Goal: Task Accomplishment & Management: Manage account settings

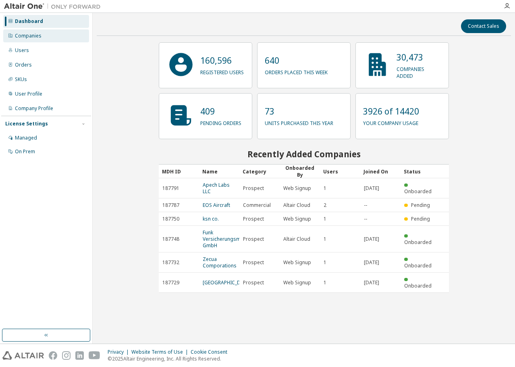
click at [60, 32] on div "Companies" at bounding box center [46, 35] width 86 height 13
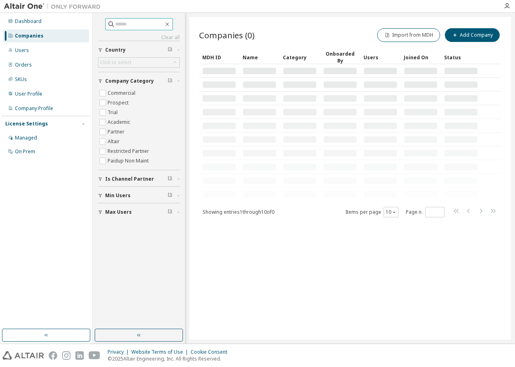
click at [136, 25] on input "text" at bounding box center [139, 24] width 48 height 8
type input "*******"
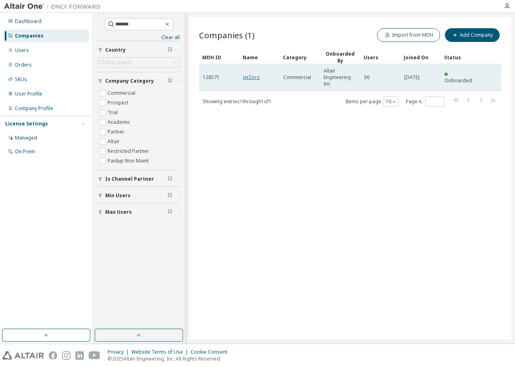
click at [246, 74] on link "JetZero" at bounding box center [251, 77] width 17 height 7
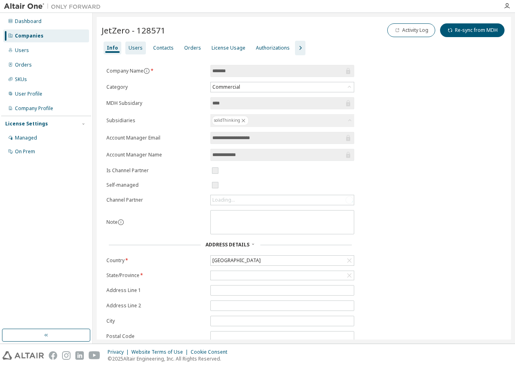
click at [132, 48] on div "Users" at bounding box center [136, 48] width 14 height 6
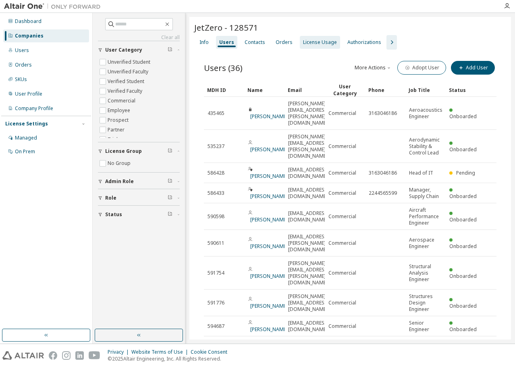
click at [313, 44] on div "License Usage" at bounding box center [320, 42] width 34 height 6
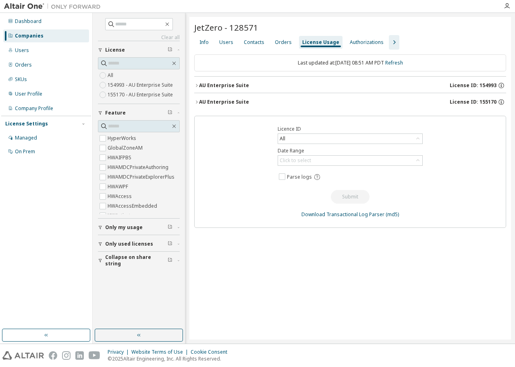
click at [205, 86] on div "AU Enterprise Suite" at bounding box center [224, 85] width 50 height 6
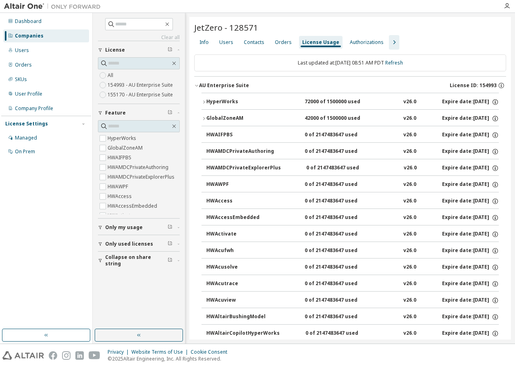
click at [205, 86] on div "AU Enterprise Suite" at bounding box center [224, 85] width 50 height 6
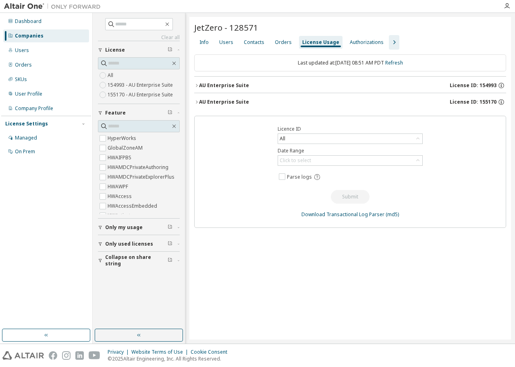
click at [201, 100] on div "AU Enterprise Suite" at bounding box center [224, 102] width 50 height 6
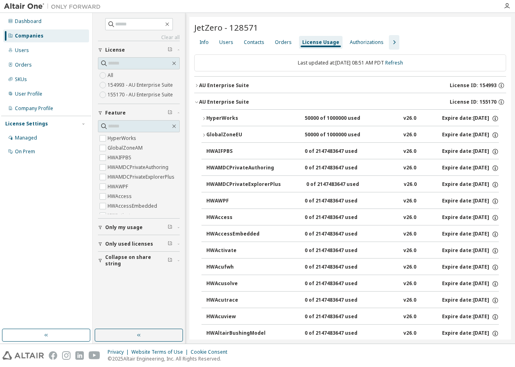
click at [201, 100] on div "AU Enterprise Suite" at bounding box center [224, 102] width 50 height 6
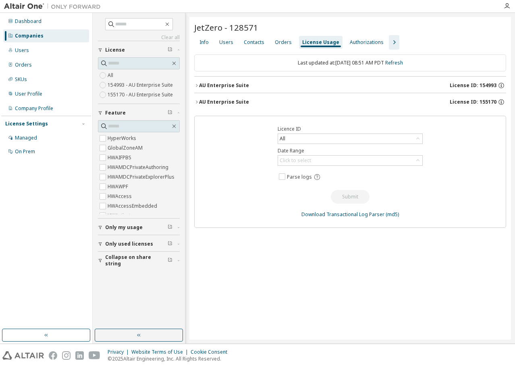
click at [207, 84] on div "AU Enterprise Suite" at bounding box center [224, 85] width 50 height 6
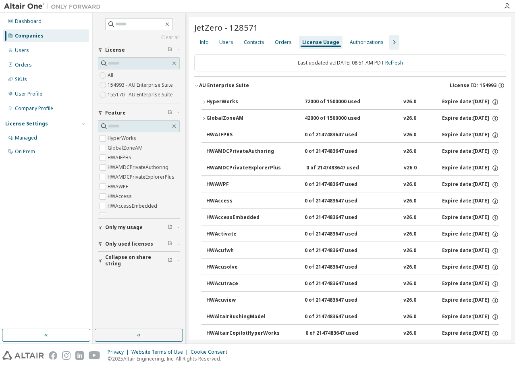
click at [207, 84] on div "AU Enterprise Suite" at bounding box center [224, 85] width 50 height 6
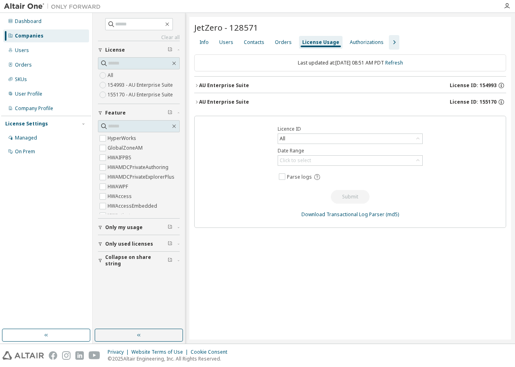
click at [205, 99] on div "AU Enterprise Suite" at bounding box center [224, 102] width 50 height 6
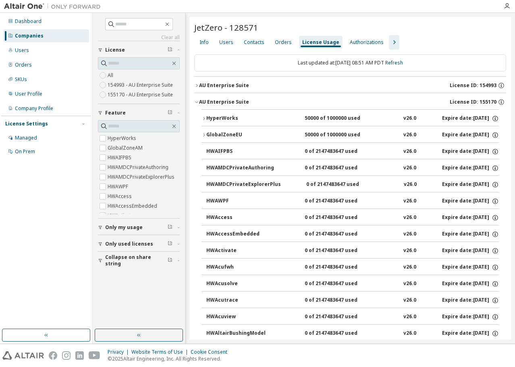
click at [213, 85] on div "AU Enterprise Suite" at bounding box center [224, 85] width 50 height 6
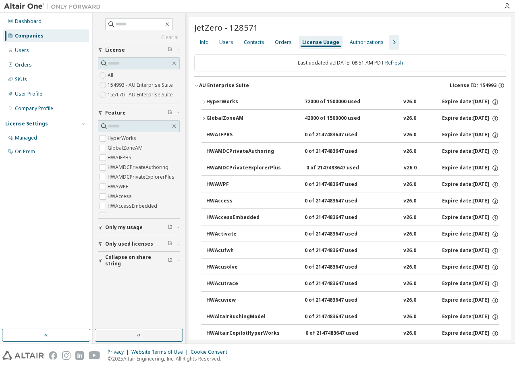
click at [205, 100] on icon "button" at bounding box center [204, 102] width 5 height 5
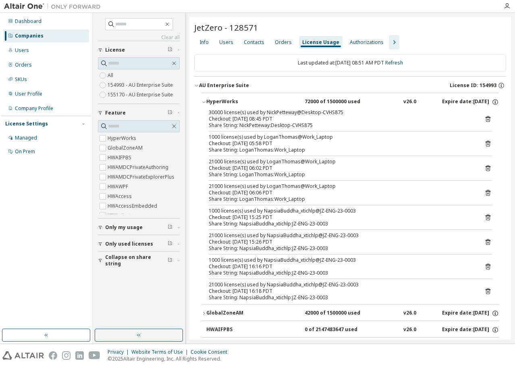
click at [202, 100] on icon "button" at bounding box center [204, 102] width 5 height 5
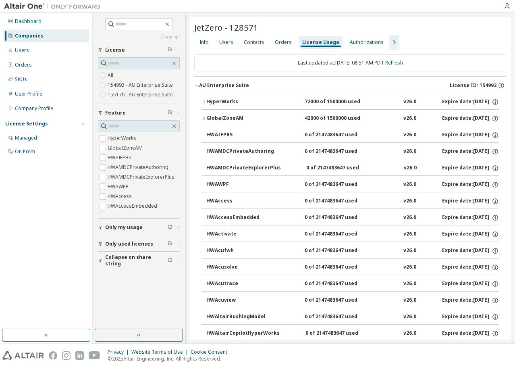
click at [203, 116] on button "GlobalZoneAM 42000 of 1500000 used v26.0 Expire date: 2026-02-11" at bounding box center [351, 119] width 298 height 18
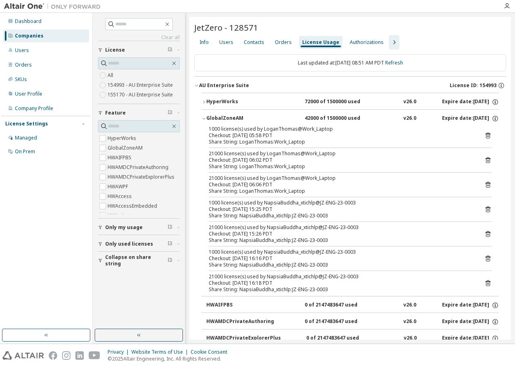
click at [203, 116] on button "GlobalZoneAM 42000 of 1500000 used v26.0 Expire date: 2026-02-11" at bounding box center [351, 119] width 298 height 18
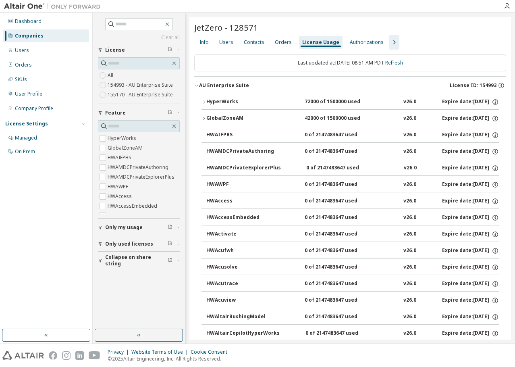
click at [198, 86] on icon "button" at bounding box center [196, 85] width 5 height 5
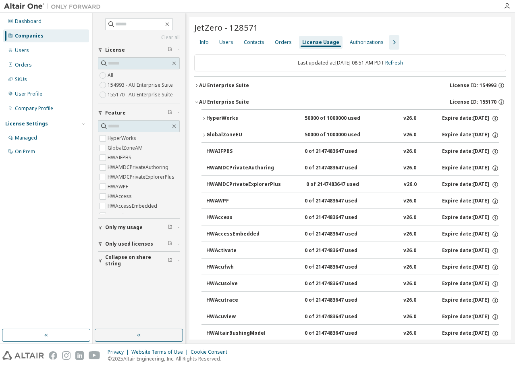
click at [202, 119] on icon "button" at bounding box center [204, 118] width 5 height 5
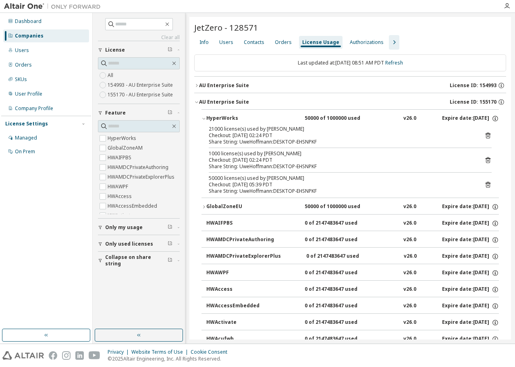
click at [202, 119] on icon "button" at bounding box center [204, 118] width 5 height 5
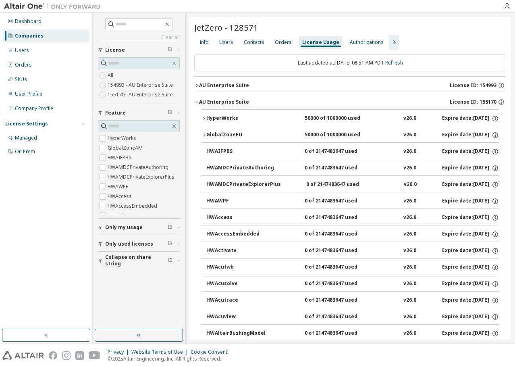
click at [202, 134] on icon "button" at bounding box center [204, 135] width 5 height 5
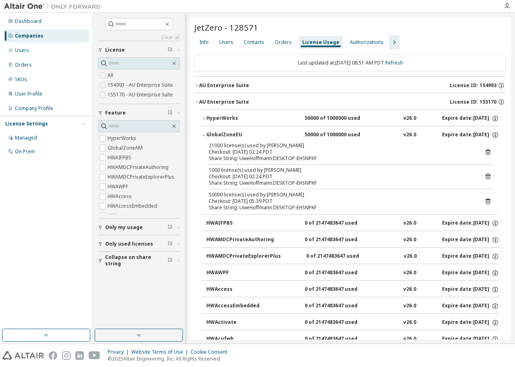
click at [197, 102] on icon "button" at bounding box center [196, 102] width 5 height 5
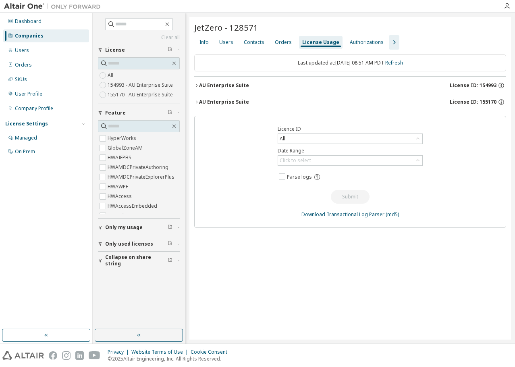
click at [197, 102] on icon "button" at bounding box center [196, 102] width 5 height 5
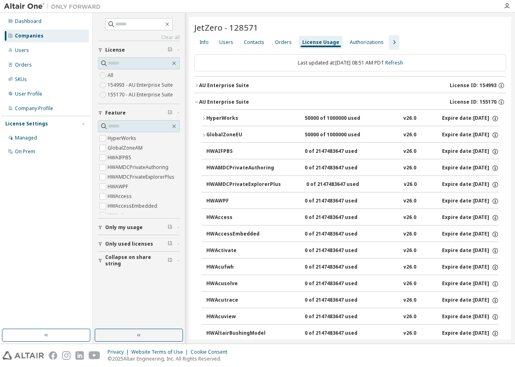
click at [194, 102] on icon "button" at bounding box center [196, 102] width 5 height 5
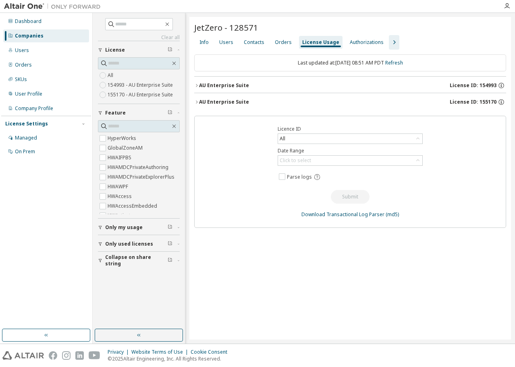
click at [196, 102] on icon "button" at bounding box center [196, 102] width 5 height 5
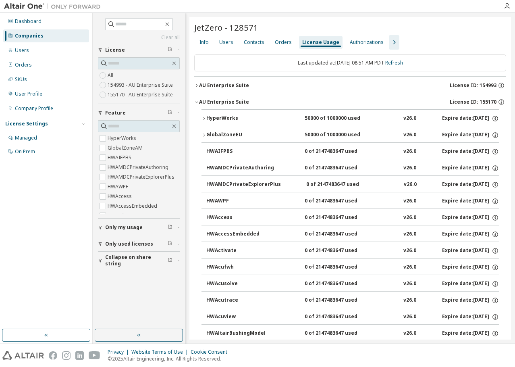
click at [196, 102] on icon "button" at bounding box center [196, 102] width 5 height 5
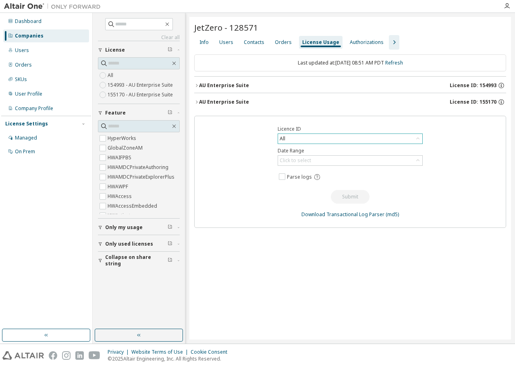
click at [317, 138] on div "All" at bounding box center [350, 139] width 144 height 10
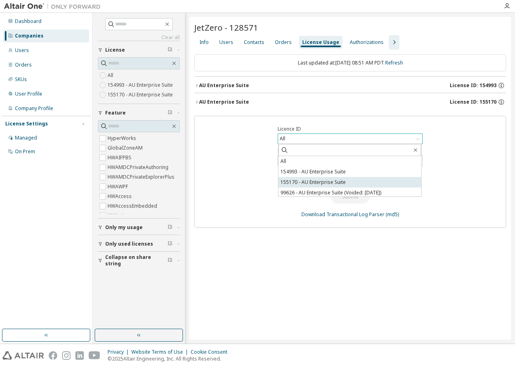
click at [321, 182] on li "155170 - AU Enterprise Suite" at bounding box center [350, 182] width 143 height 10
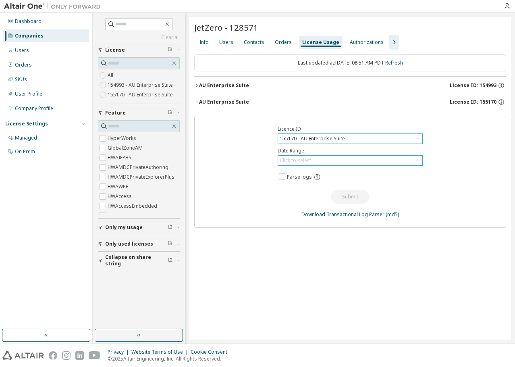
click at [298, 158] on div "Click to select" at bounding box center [295, 160] width 31 height 6
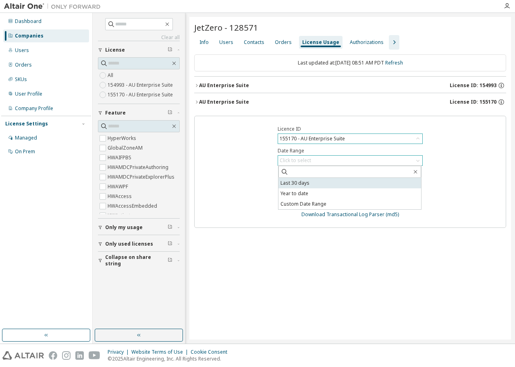
click at [309, 182] on li "Last 30 days" at bounding box center [350, 183] width 143 height 10
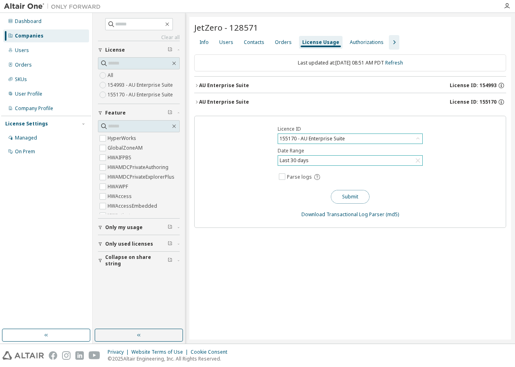
click at [344, 200] on button "Submit" at bounding box center [350, 197] width 39 height 14
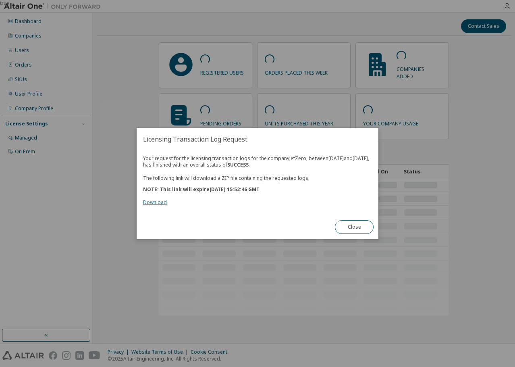
click at [158, 206] on link "Download" at bounding box center [155, 202] width 24 height 7
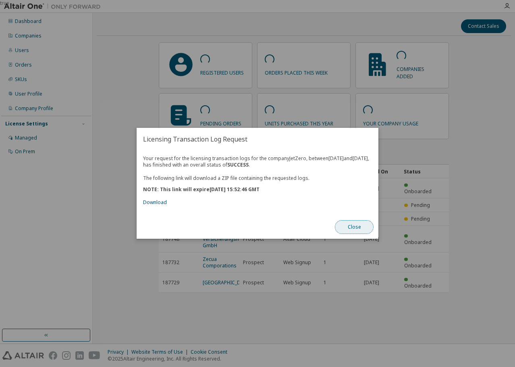
click at [350, 233] on button "Close" at bounding box center [354, 228] width 39 height 14
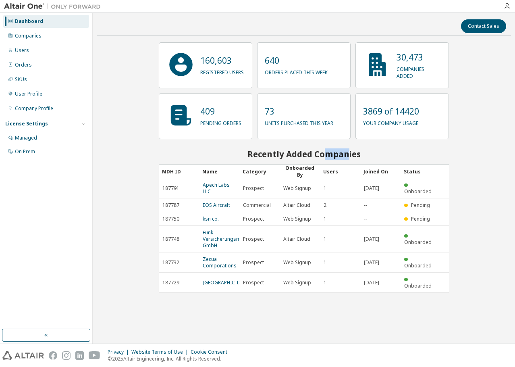
drag, startPoint x: 349, startPoint y: 158, endPoint x: 320, endPoint y: 150, distance: 30.3
click at [320, 150] on h2 "Recently Added Companies" at bounding box center [304, 154] width 290 height 10
drag, startPoint x: 365, startPoint y: 154, endPoint x: 232, endPoint y: 149, distance: 133.2
click at [232, 149] on h2 "Recently Added Companies" at bounding box center [304, 154] width 290 height 10
drag, startPoint x: 311, startPoint y: 156, endPoint x: 317, endPoint y: 156, distance: 6.9
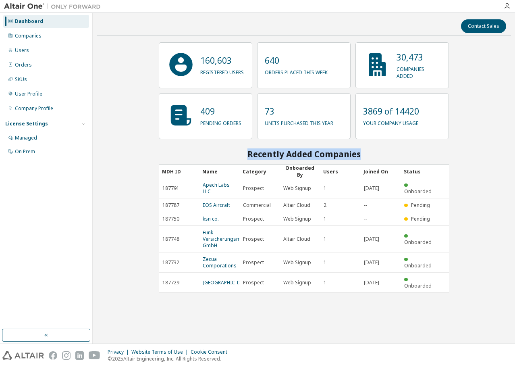
click at [311, 156] on h2 "Recently Added Companies" at bounding box center [304, 154] width 290 height 10
click at [397, 158] on h2 "Recently Added Companies" at bounding box center [304, 154] width 290 height 10
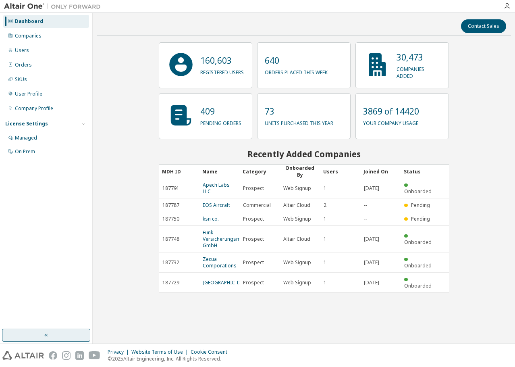
click at [67, 334] on button "button" at bounding box center [46, 335] width 88 height 13
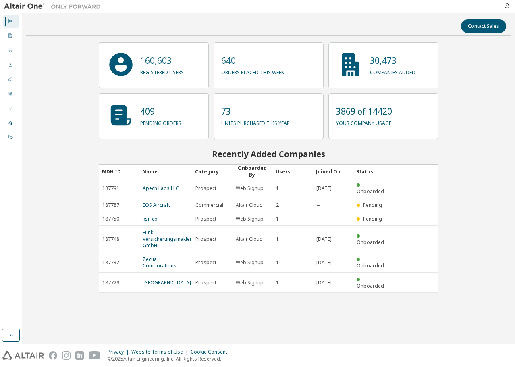
click at [135, 329] on div "Contact Sales 160,603 registered users 640 orders placed this week 30,473 compa…" at bounding box center [268, 178] width 485 height 323
click at [9, 334] on icon "button" at bounding box center [11, 335] width 6 height 6
